Goal: Information Seeking & Learning: Learn about a topic

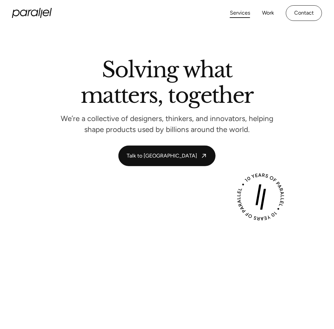
click at [242, 12] on link "Services" at bounding box center [240, 13] width 20 height 10
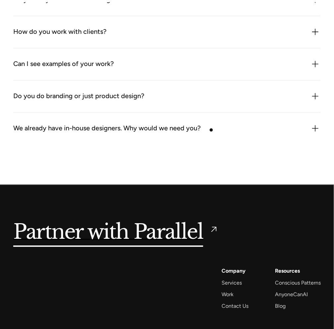
scroll to position [1686, 0]
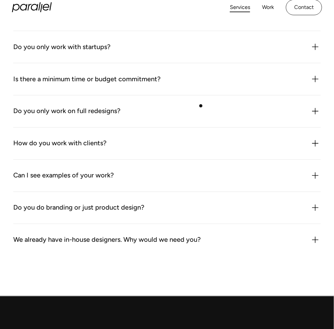
click at [199, 104] on div "Do you only work on full redesigns? No. We often work on specific flows, featur…" at bounding box center [167, 112] width 308 height 32
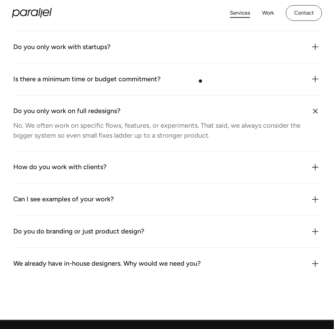
click at [201, 74] on div "Is there a minimum time or budget commitment? We’re flexible, but we don’t do o…" at bounding box center [167, 79] width 308 height 32
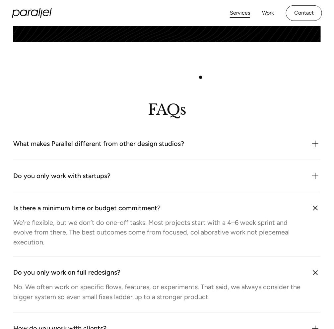
scroll to position [1553, 0]
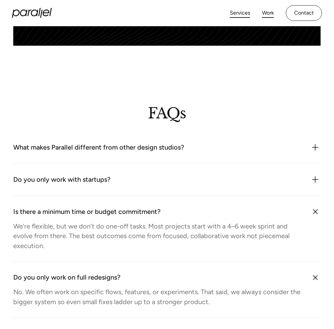
click at [267, 9] on link "Work" at bounding box center [268, 13] width 12 height 10
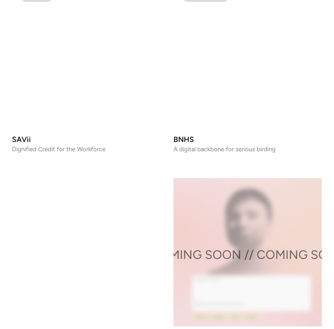
scroll to position [863, 0]
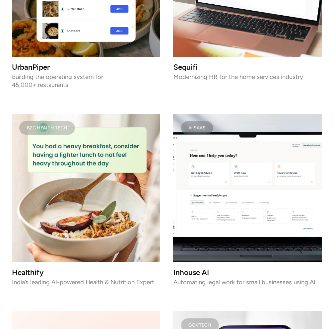
scroll to position [1261, 0]
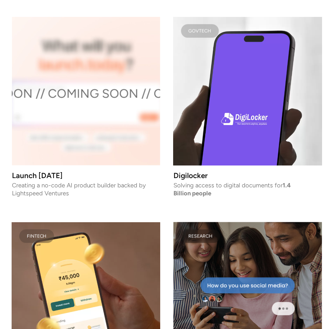
scroll to position [1593, 0]
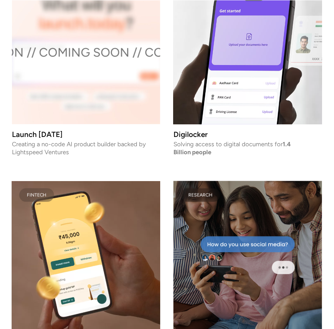
click at [289, 49] on video at bounding box center [248, 50] width 149 height 149
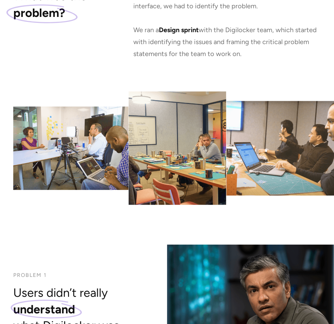
scroll to position [757, 0]
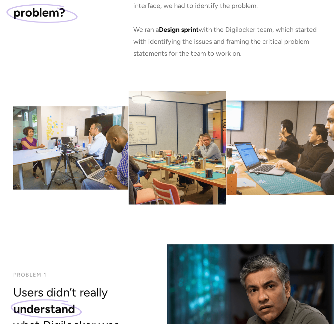
click at [125, 149] on img at bounding box center [70, 148] width 115 height 84
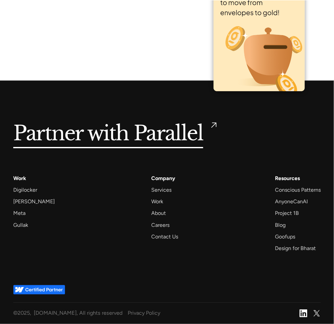
scroll to position [4197, 0]
